Goal: Task Accomplishment & Management: Use online tool/utility

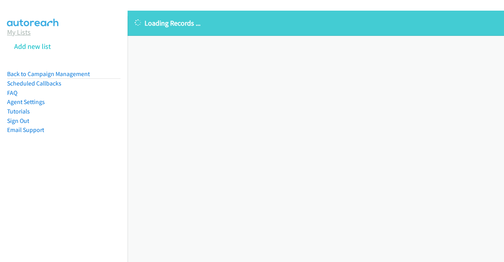
click at [15, 34] on link "My Lists" at bounding box center [19, 32] width 24 height 9
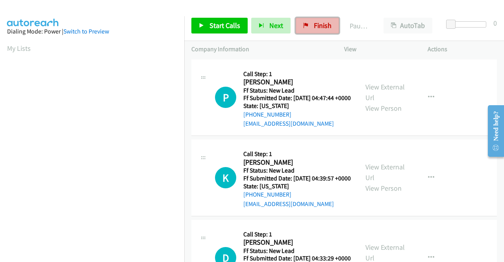
click at [317, 19] on link "Finish" at bounding box center [317, 26] width 43 height 16
click at [464, 146] on td "K Callback Scheduled Call Step: 1 [PERSON_NAME] America/New_York Ff Status: New…" at bounding box center [344, 178] width 320 height 80
click at [380, 91] on link "View External Url" at bounding box center [385, 92] width 39 height 20
click at [393, 180] on link "View External Url" at bounding box center [385, 172] width 39 height 20
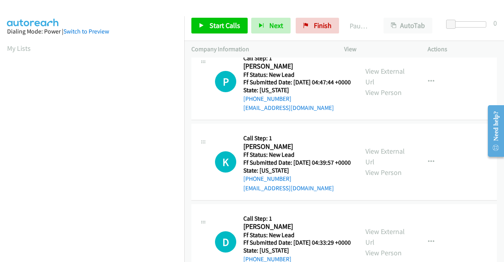
scroll to position [39, 0]
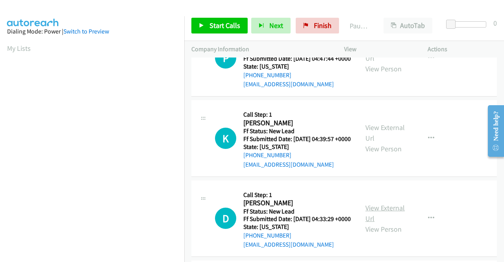
click at [386, 223] on link "View External Url" at bounding box center [385, 213] width 39 height 20
click at [221, 32] on link "Start Calls" at bounding box center [219, 26] width 56 height 16
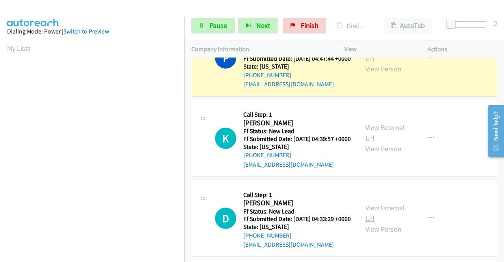
click at [387, 223] on link "View External Url" at bounding box center [385, 213] width 39 height 20
click at [210, 26] on span "Pause" at bounding box center [219, 25] width 18 height 9
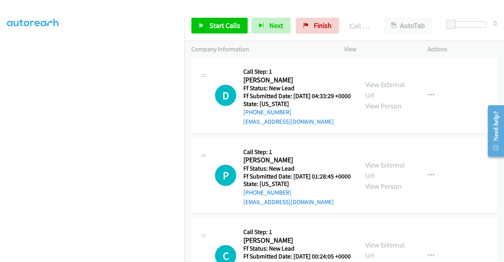
scroll to position [197, 0]
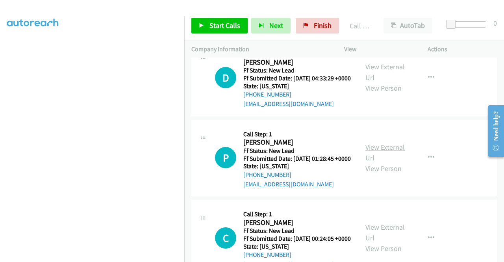
click at [387, 162] on link "View External Url" at bounding box center [385, 153] width 39 height 20
drag, startPoint x: 213, startPoint y: 28, endPoint x: 217, endPoint y: 33, distance: 6.5
click at [213, 28] on span "Start Calls" at bounding box center [225, 25] width 31 height 9
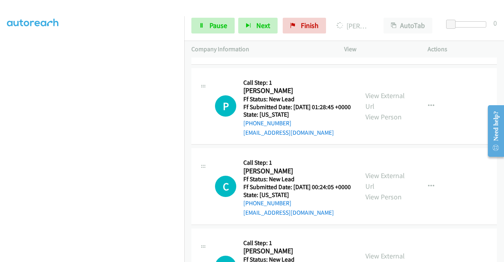
scroll to position [276, 0]
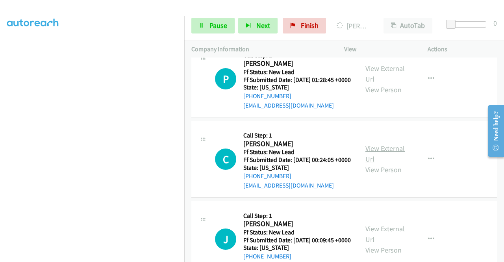
click at [385, 163] on link "View External Url" at bounding box center [385, 154] width 39 height 20
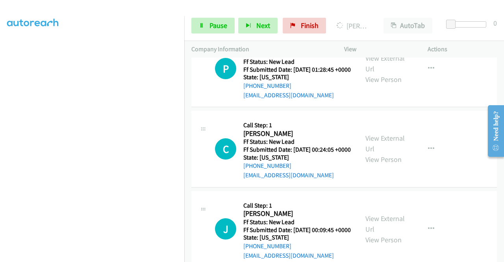
scroll to position [315, 0]
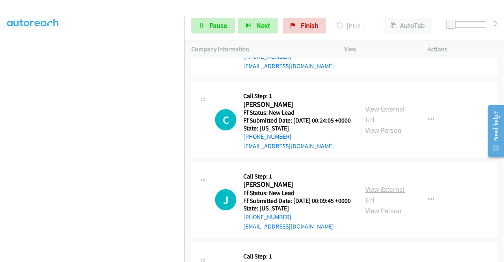
click at [379, 204] on link "View External Url" at bounding box center [385, 195] width 39 height 20
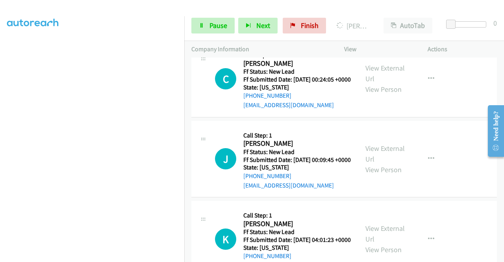
scroll to position [394, 0]
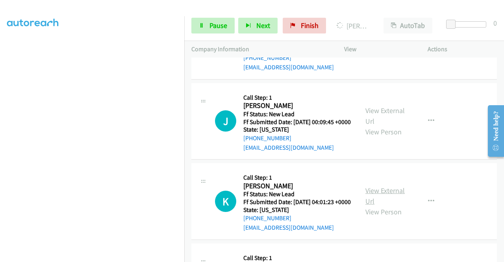
click at [378, 206] on link "View External Url" at bounding box center [385, 196] width 39 height 20
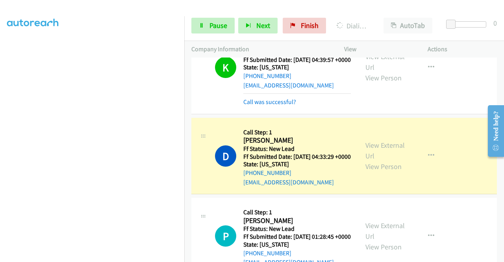
scroll to position [135, 0]
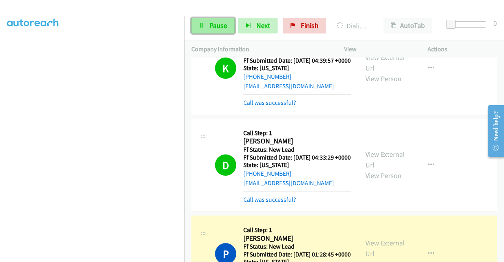
click at [220, 22] on span "Pause" at bounding box center [219, 25] width 18 height 9
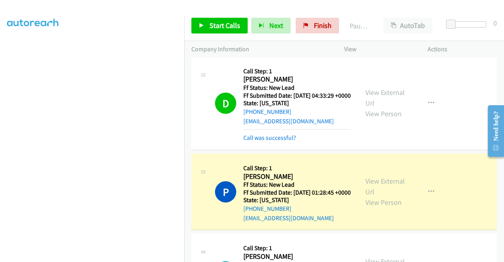
scroll to position [214, 0]
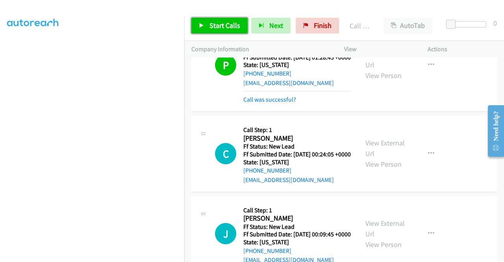
click at [225, 28] on span "Start Calls" at bounding box center [225, 25] width 31 height 9
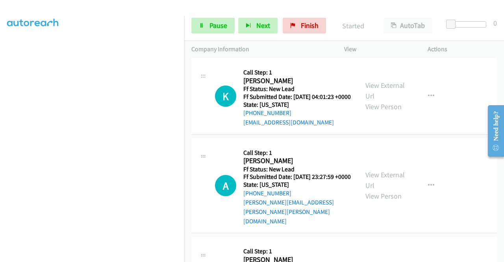
scroll to position [568, 0]
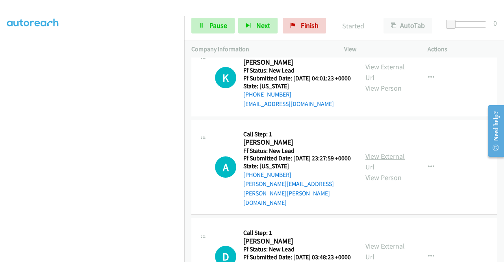
click at [384, 171] on link "View External Url" at bounding box center [385, 162] width 39 height 20
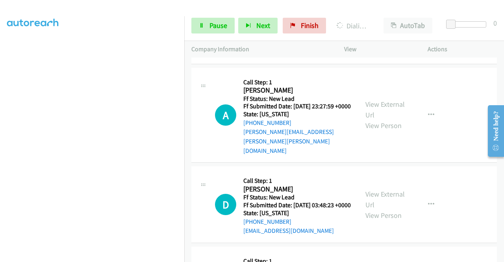
scroll to position [647, 0]
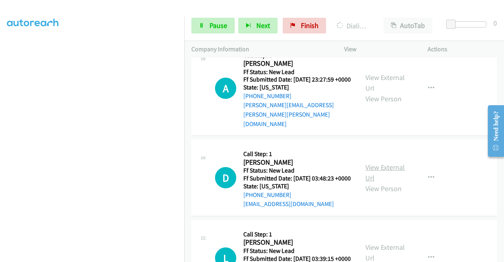
click at [394, 182] on link "View External Url" at bounding box center [385, 173] width 39 height 20
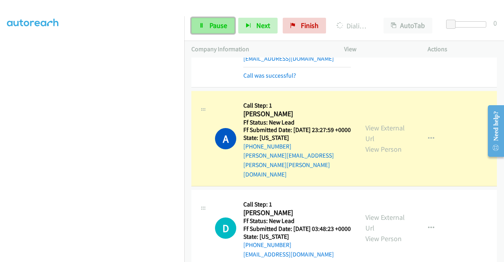
click at [221, 25] on span "Pause" at bounding box center [219, 25] width 18 height 9
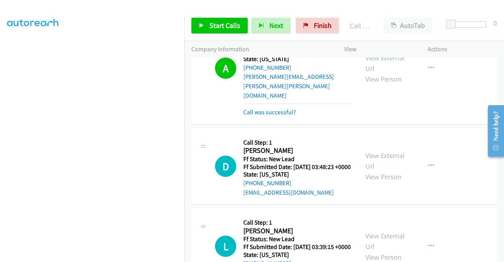
scroll to position [804, 0]
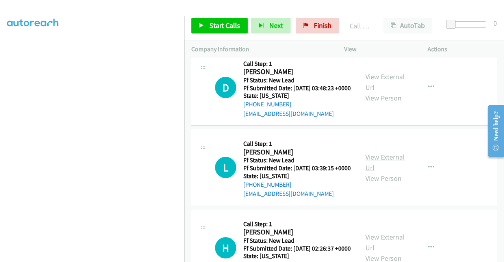
click at [377, 172] on link "View External Url" at bounding box center [385, 162] width 39 height 20
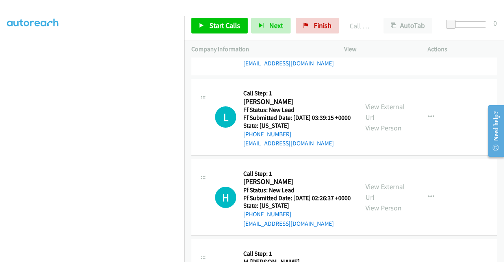
scroll to position [883, 0]
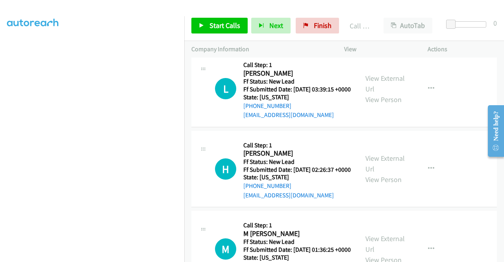
click at [388, 185] on div "View External Url View Person" at bounding box center [386, 169] width 41 height 32
click at [387, 173] on link "View External Url" at bounding box center [385, 164] width 39 height 20
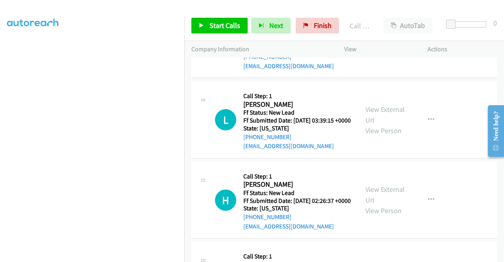
scroll to position [765, 0]
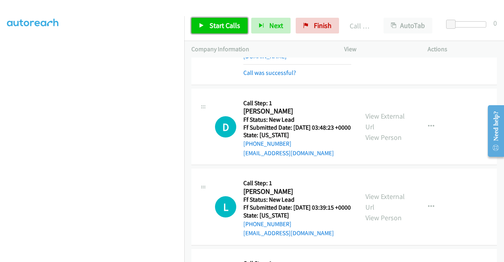
click at [208, 24] on link "Start Calls" at bounding box center [219, 26] width 56 height 16
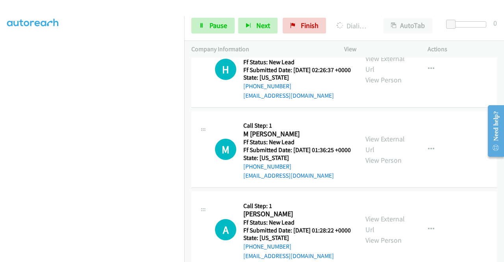
scroll to position [1001, 0]
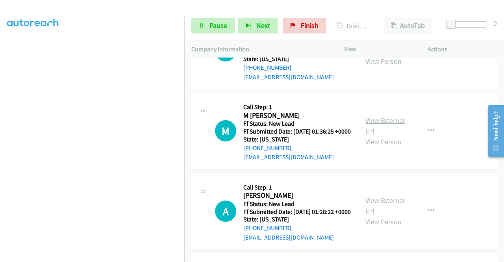
click at [388, 136] on link "View External Url" at bounding box center [385, 126] width 39 height 20
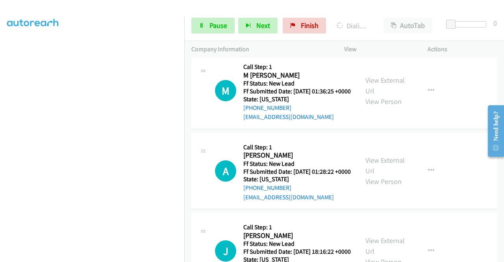
scroll to position [1080, 0]
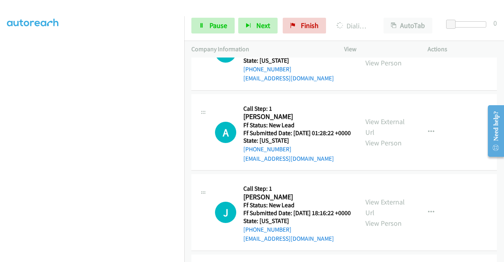
click at [388, 148] on div "View External Url View Person" at bounding box center [386, 132] width 41 height 32
click at [385, 137] on link "View External Url" at bounding box center [385, 127] width 39 height 20
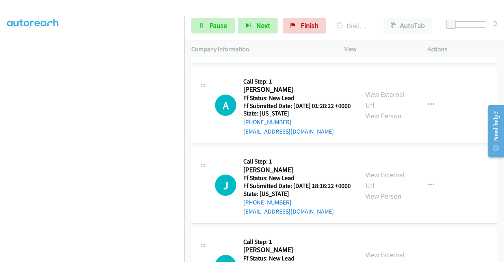
scroll to position [1120, 0]
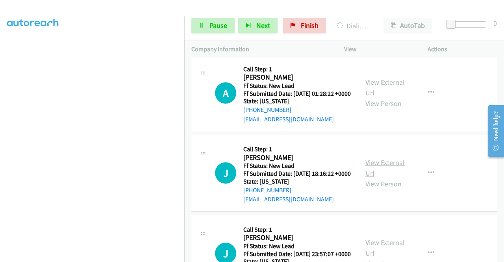
click at [398, 178] on link "View External Url" at bounding box center [385, 168] width 39 height 20
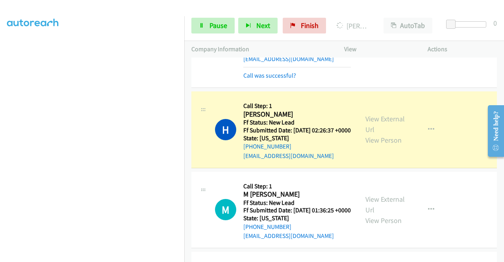
scroll to position [917, 0]
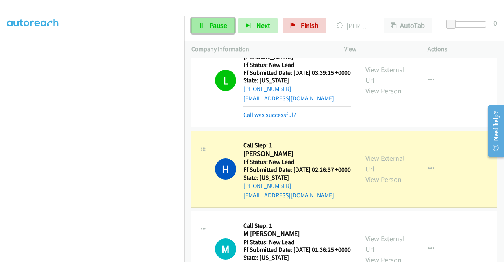
click at [222, 27] on span "Pause" at bounding box center [219, 25] width 18 height 9
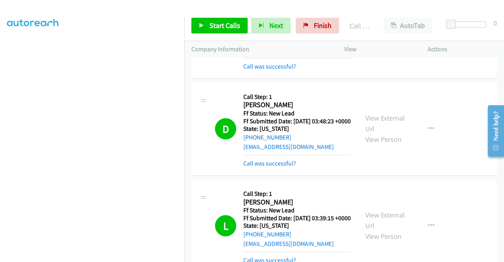
scroll to position [759, 0]
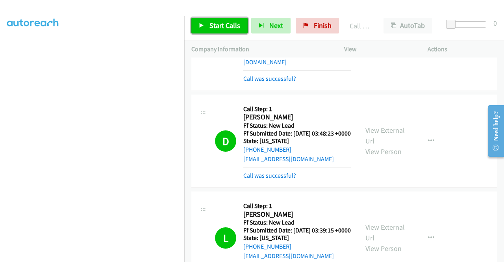
click at [216, 32] on link "Start Calls" at bounding box center [219, 26] width 56 height 16
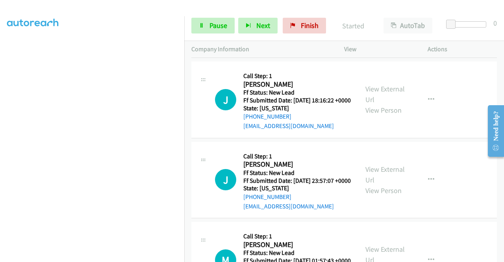
scroll to position [1311, 0]
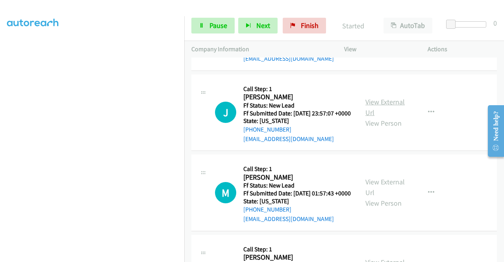
click at [384, 117] on link "View External Url" at bounding box center [385, 107] width 39 height 20
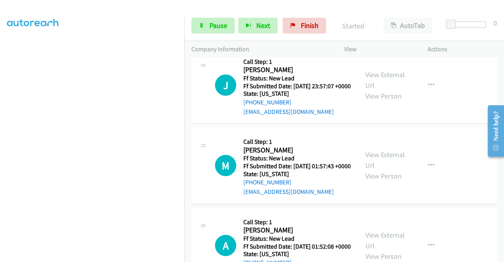
scroll to position [1350, 0]
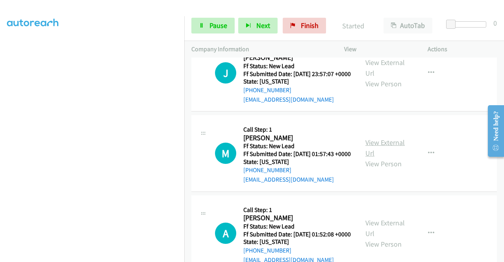
click at [391, 158] on link "View External Url" at bounding box center [385, 148] width 39 height 20
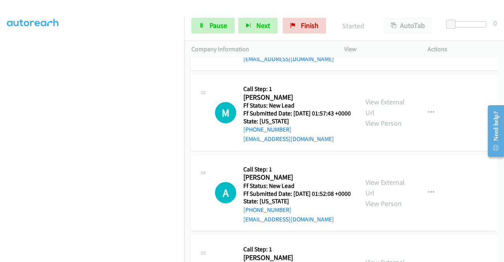
scroll to position [1429, 0]
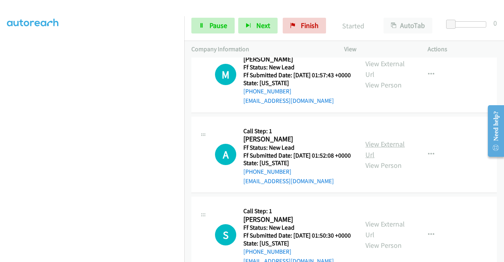
click at [388, 159] on link "View External Url" at bounding box center [385, 149] width 39 height 20
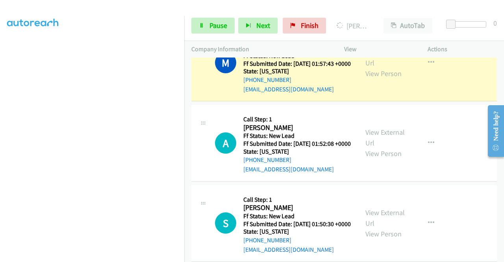
scroll to position [1547, 0]
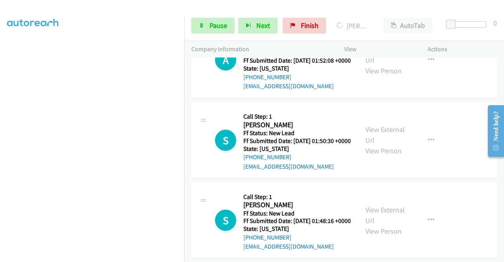
scroll to position [1586, 0]
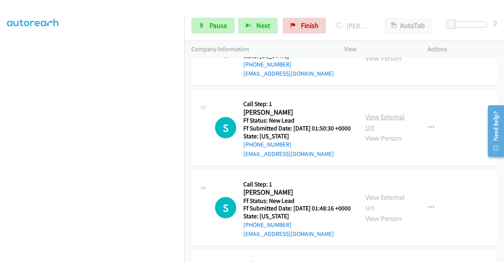
click at [385, 132] on link "View External Url" at bounding box center [385, 122] width 39 height 20
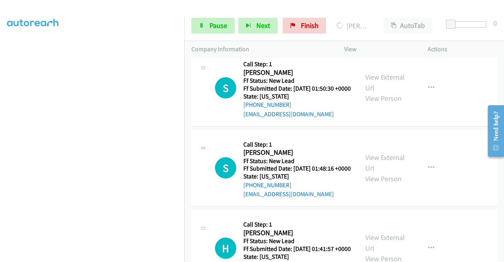
scroll to position [1665, 0]
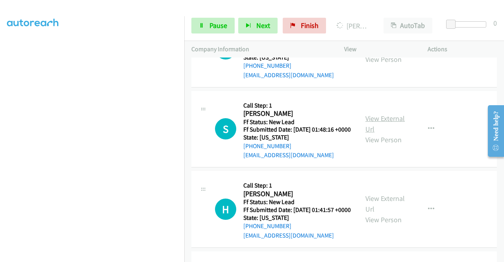
click at [378, 134] on link "View External Url" at bounding box center [385, 124] width 39 height 20
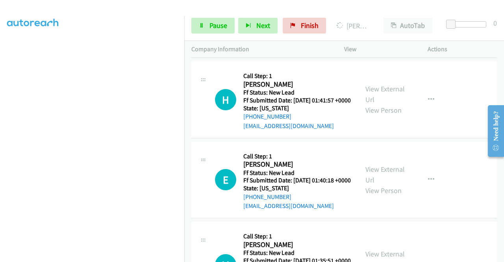
scroll to position [1783, 0]
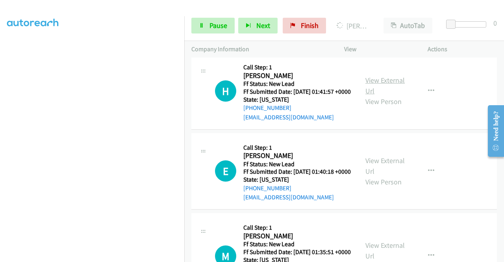
click at [385, 95] on link "View External Url" at bounding box center [385, 86] width 39 height 20
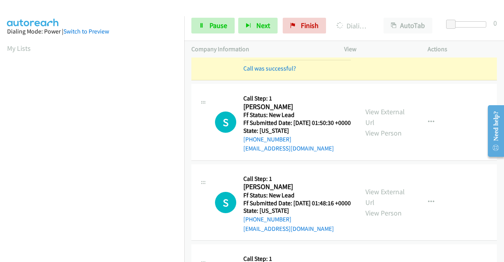
scroll to position [1626, 0]
click at [199, 30] on link "Pause" at bounding box center [212, 26] width 43 height 16
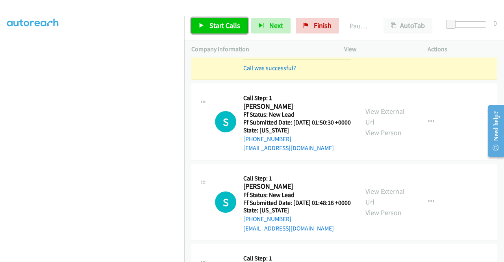
click at [222, 24] on span "Start Calls" at bounding box center [225, 25] width 31 height 9
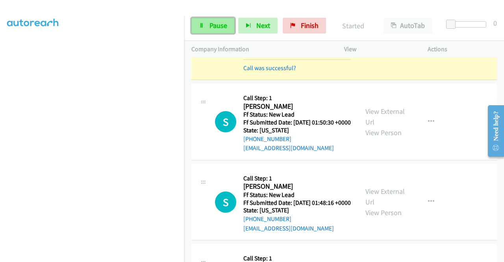
click at [211, 27] on span "Pause" at bounding box center [219, 25] width 18 height 9
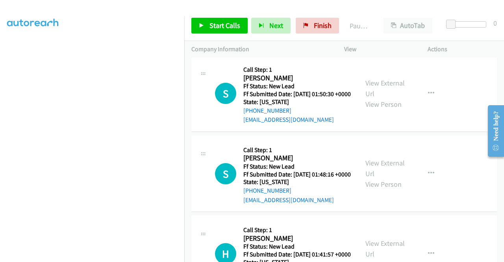
scroll to position [1665, 0]
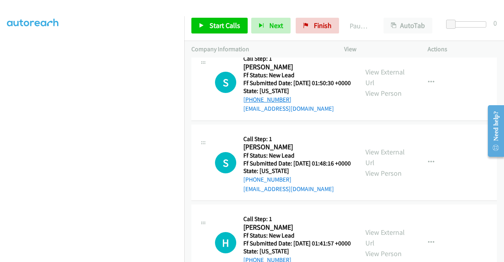
drag, startPoint x: 278, startPoint y: 215, endPoint x: 251, endPoint y: 216, distance: 27.6
click at [251, 104] on div "[PHONE_NUMBER]" at bounding box center [297, 99] width 108 height 9
copy link "[PHONE_NUMBER]"
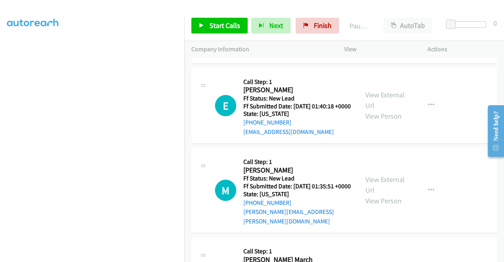
scroll to position [1941, 0]
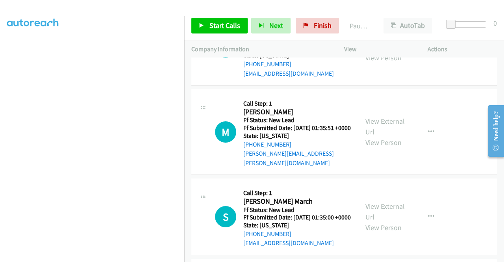
click at [386, 52] on link "View External Url" at bounding box center [385, 42] width 39 height 20
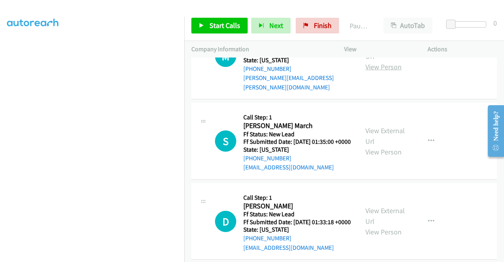
scroll to position [2020, 0]
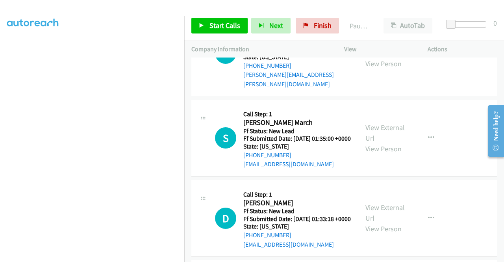
click at [390, 58] on link "View External Url" at bounding box center [385, 48] width 39 height 20
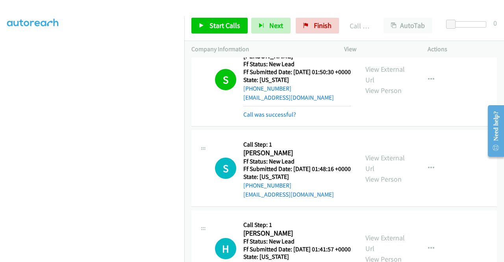
scroll to position [1665, 0]
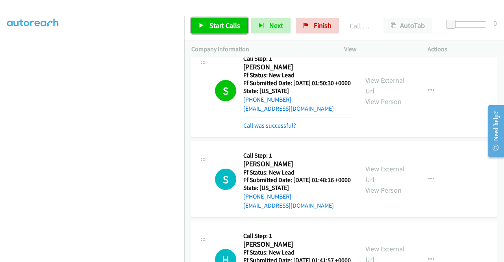
click at [215, 28] on span "Start Calls" at bounding box center [225, 25] width 31 height 9
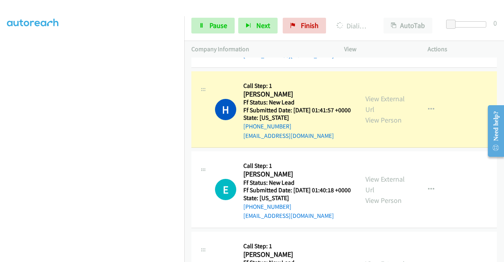
scroll to position [1823, 0]
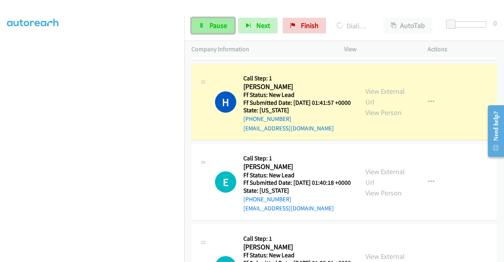
click at [211, 20] on link "Pause" at bounding box center [212, 26] width 43 height 16
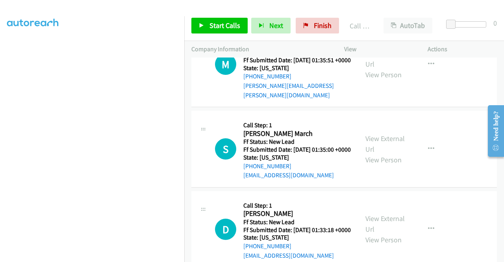
scroll to position [2138, 0]
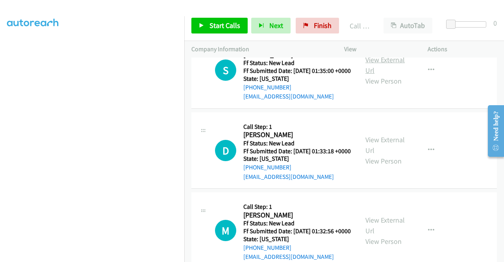
click at [381, 75] on link "View External Url" at bounding box center [385, 65] width 39 height 20
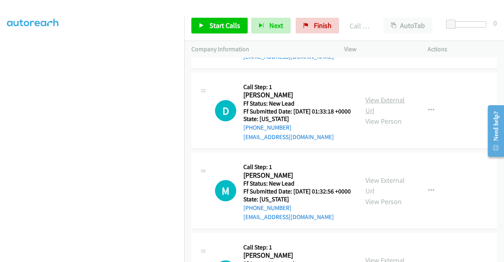
scroll to position [2217, 0]
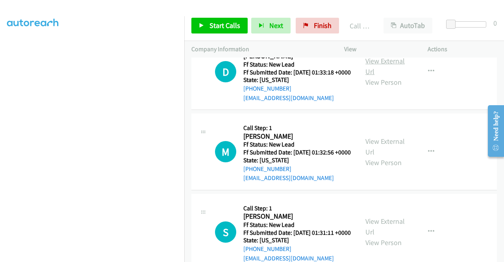
click at [391, 87] on div "View External Url View Person" at bounding box center [386, 72] width 41 height 32
click at [389, 76] on link "View External Url" at bounding box center [385, 66] width 39 height 20
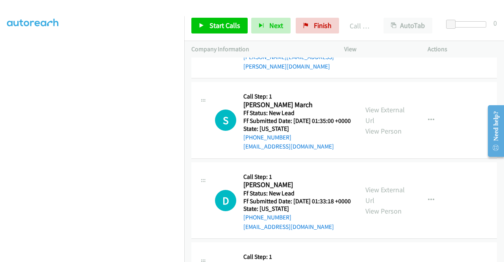
scroll to position [2059, 0]
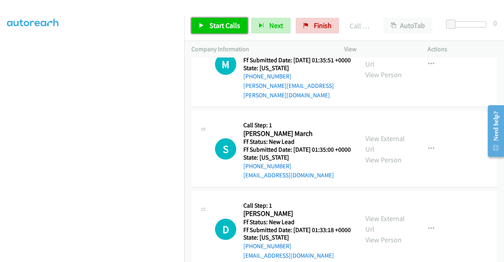
click at [220, 18] on link "Start Calls" at bounding box center [219, 26] width 56 height 16
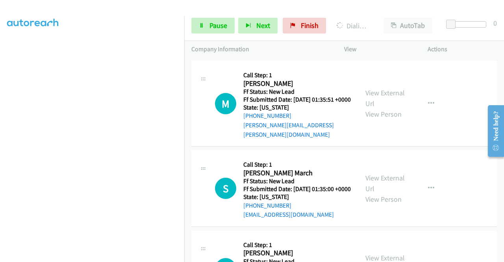
scroll to position [180, 0]
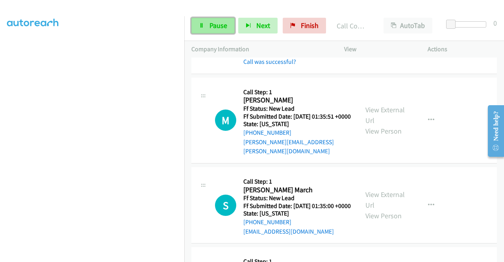
click at [202, 24] on icon at bounding box center [202, 26] width 6 height 6
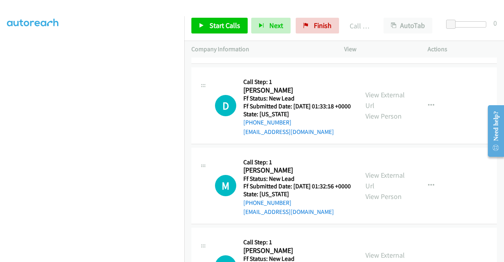
scroll to position [2217, 0]
